Goal: Task Accomplishment & Management: Use online tool/utility

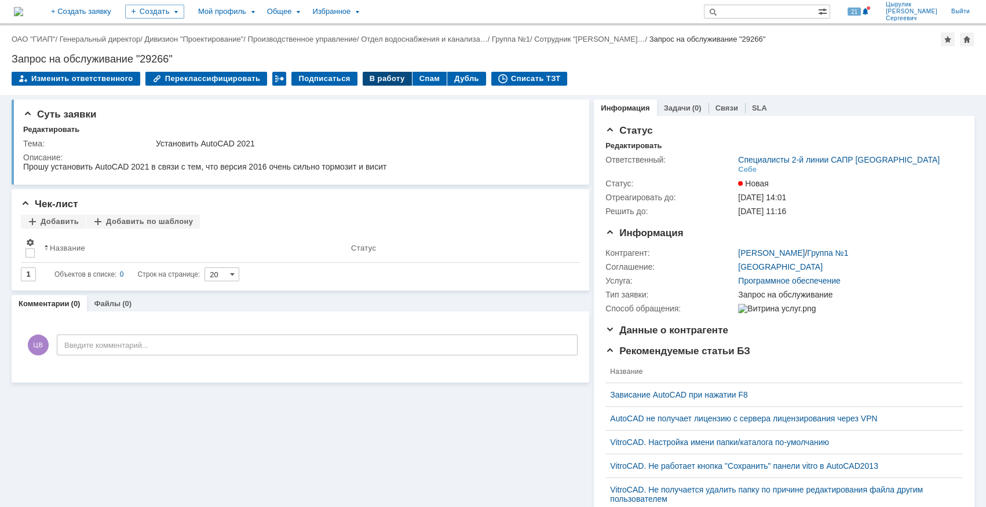
click at [368, 75] on div "В работу" at bounding box center [387, 79] width 49 height 14
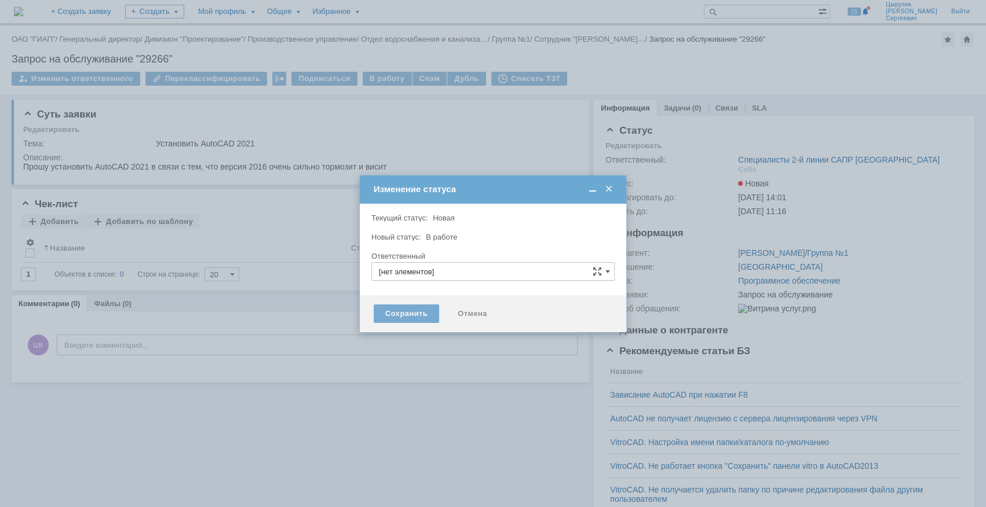
type input "Специалисты 2-й линии САПР [GEOGRAPHIC_DATA]"
type input "[PERSON_NAME]"
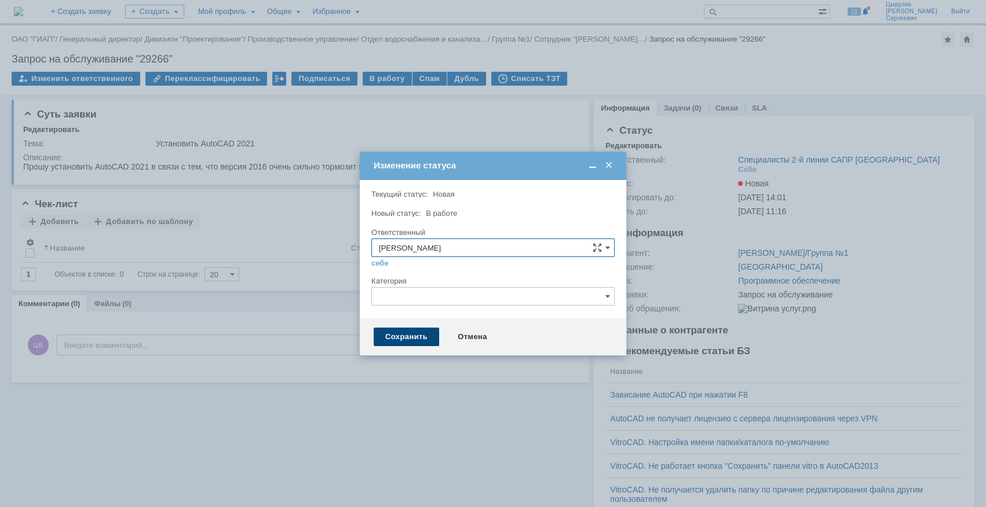
click at [403, 337] on div "Сохранить" at bounding box center [406, 337] width 65 height 19
